Goal: Task Accomplishment & Management: Manage account settings

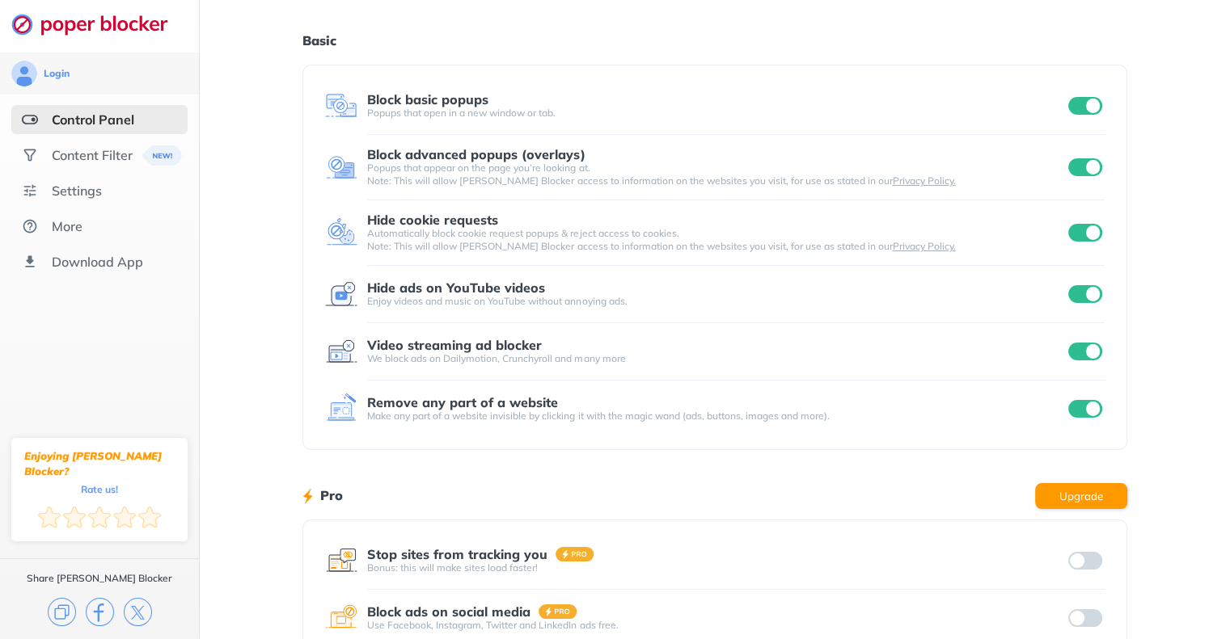
scroll to position [36, 0]
click at [1074, 103] on input "checkbox" at bounding box center [1085, 107] width 34 height 18
click at [1075, 174] on input "checkbox" at bounding box center [1085, 168] width 34 height 18
click at [1083, 237] on input "checkbox" at bounding box center [1085, 234] width 34 height 18
click at [1087, 301] on input "checkbox" at bounding box center [1085, 295] width 34 height 18
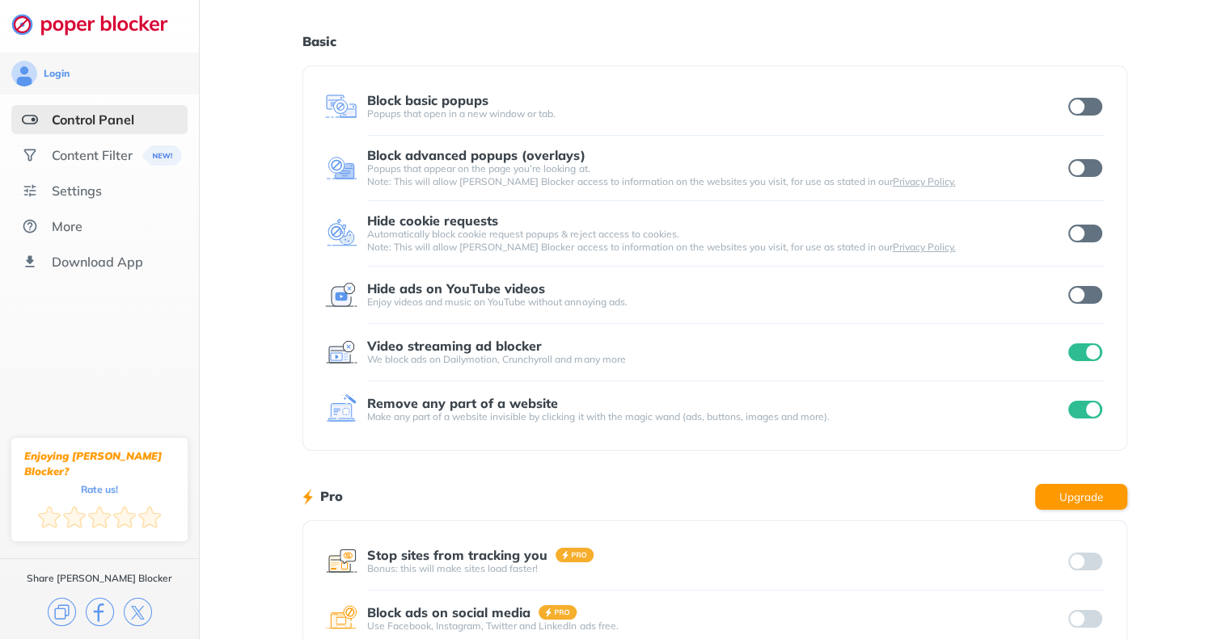
click at [1087, 356] on input "checkbox" at bounding box center [1085, 353] width 34 height 18
click at [1090, 412] on input "checkbox" at bounding box center [1085, 410] width 34 height 18
click at [1083, 411] on input "checkbox" at bounding box center [1085, 410] width 34 height 18
click at [1083, 359] on input "checkbox" at bounding box center [1085, 353] width 34 height 18
click at [1083, 286] on input "checkbox" at bounding box center [1085, 295] width 34 height 18
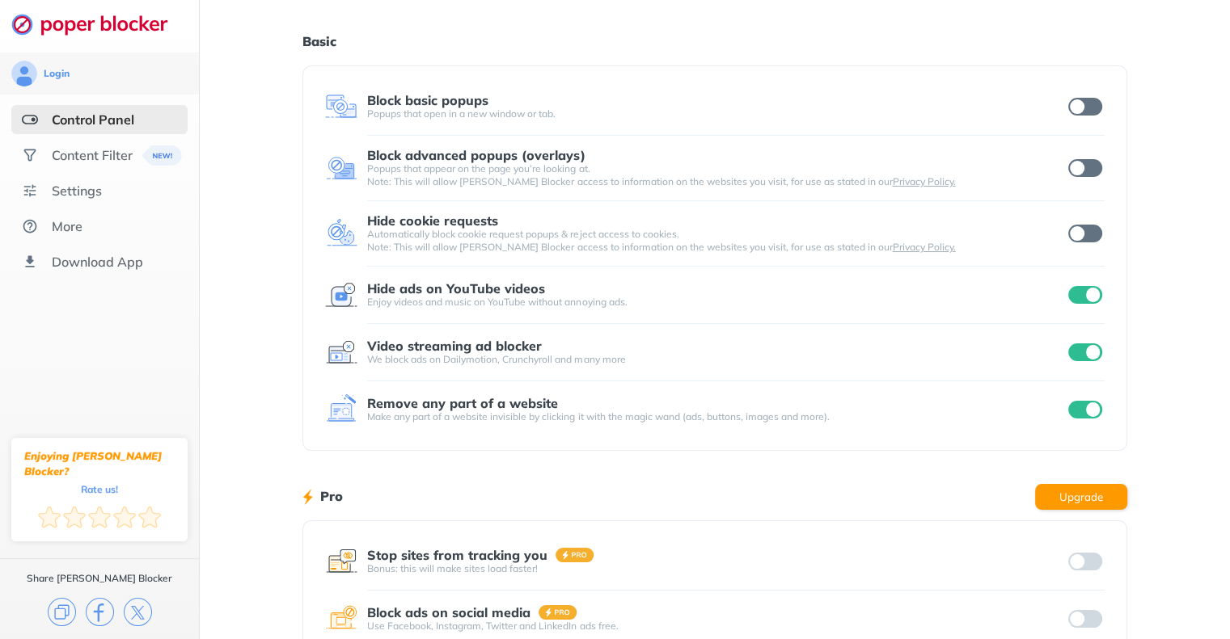
click at [1077, 233] on input "checkbox" at bounding box center [1085, 234] width 34 height 18
click at [1080, 171] on input "checkbox" at bounding box center [1085, 168] width 34 height 18
click at [1080, 107] on input "checkbox" at bounding box center [1085, 107] width 34 height 18
